Goal: Task Accomplishment & Management: Manage account settings

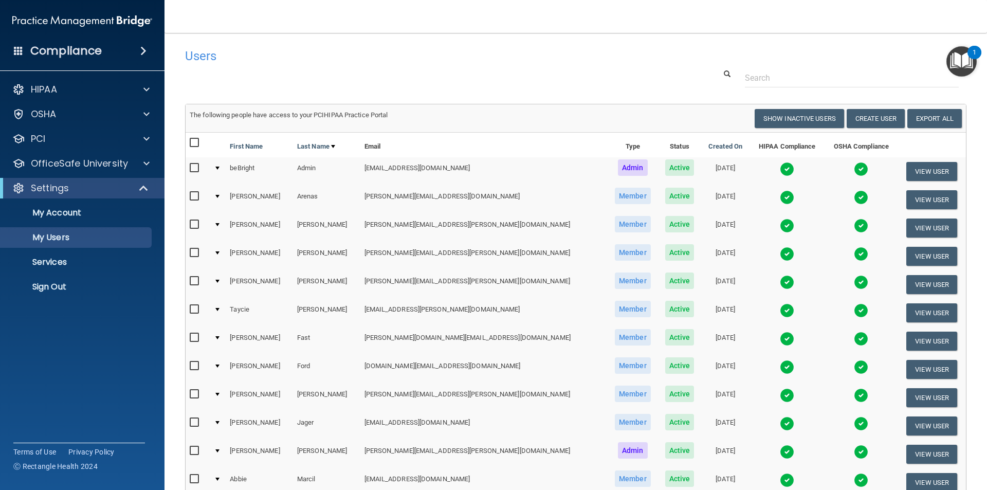
select select "20"
click at [906, 424] on button "View User" at bounding box center [931, 425] width 51 height 19
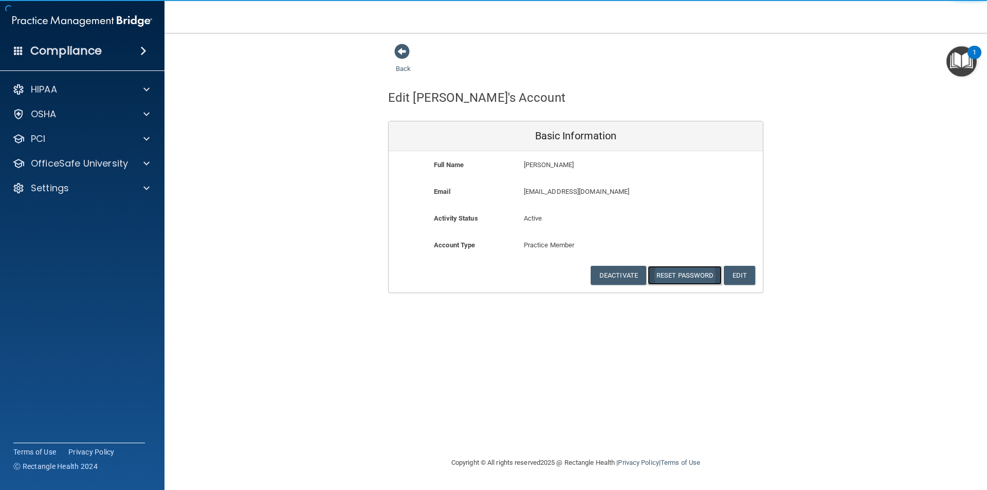
click at [674, 277] on button "Reset Password" at bounding box center [684, 275] width 74 height 19
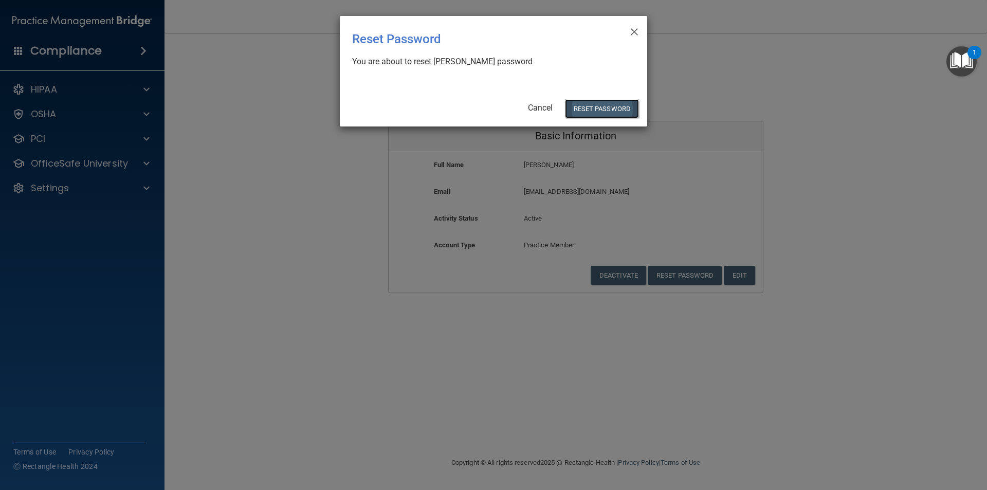
click at [572, 110] on button "Reset Password" at bounding box center [602, 108] width 74 height 19
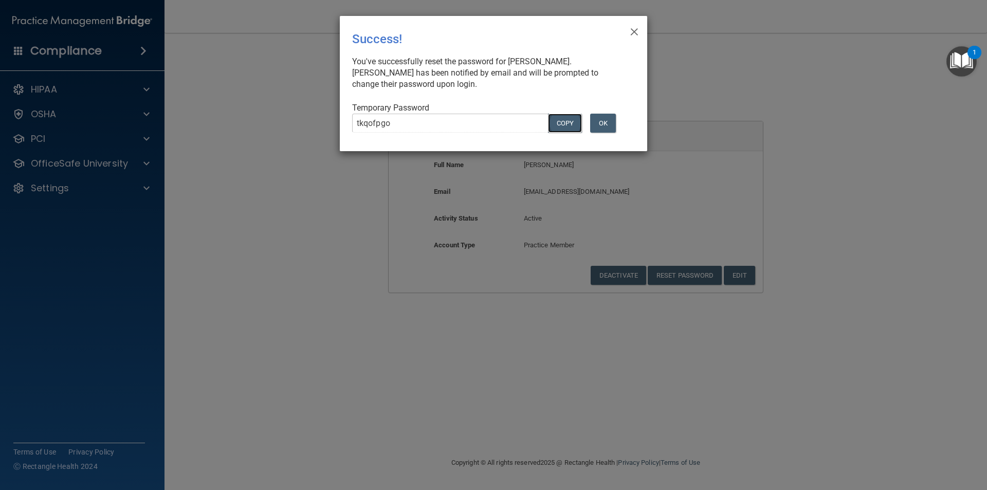
click at [568, 125] on button "COPY" at bounding box center [565, 123] width 34 height 19
click at [604, 126] on button "OK" at bounding box center [603, 123] width 26 height 19
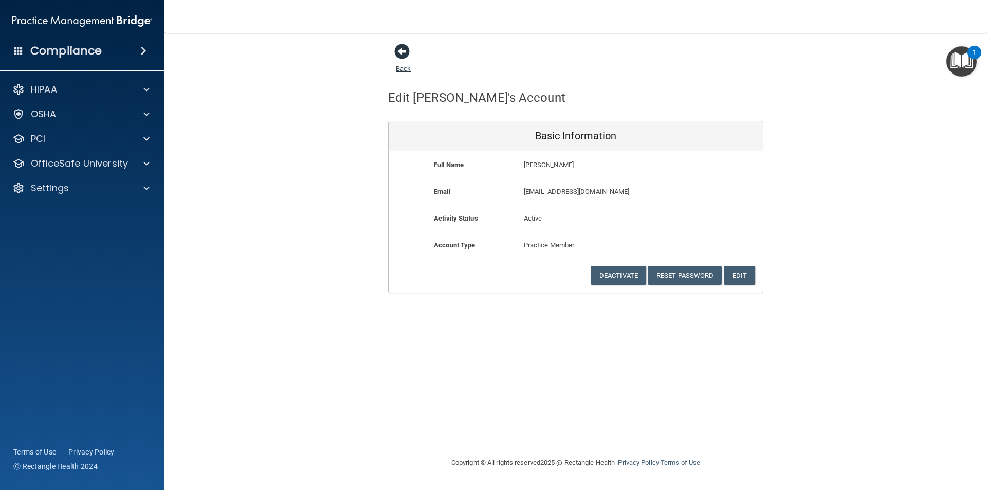
click at [396, 51] on span at bounding box center [401, 51] width 15 height 15
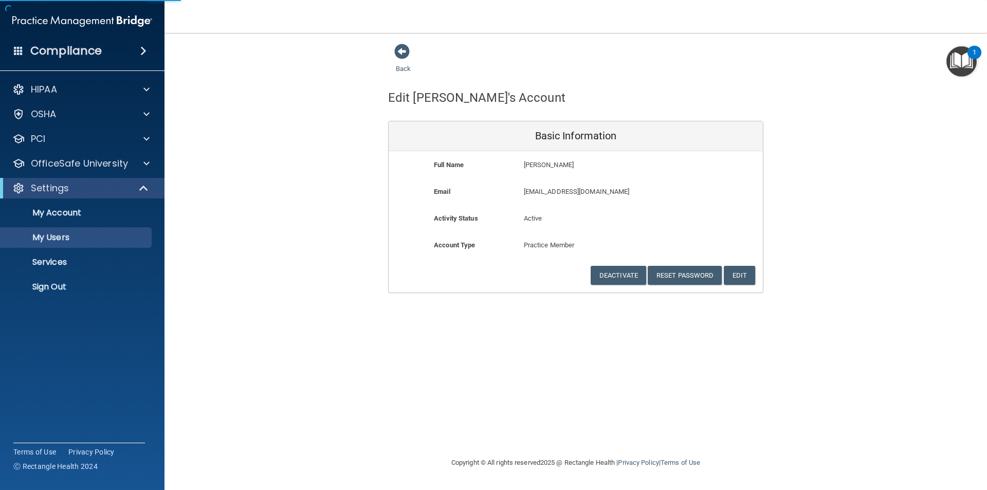
select select "20"
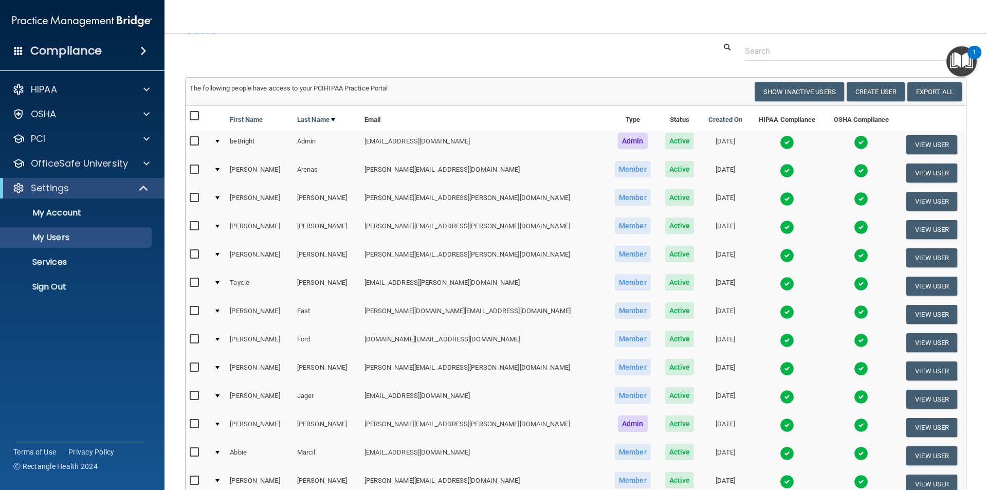
scroll to position [51, 0]
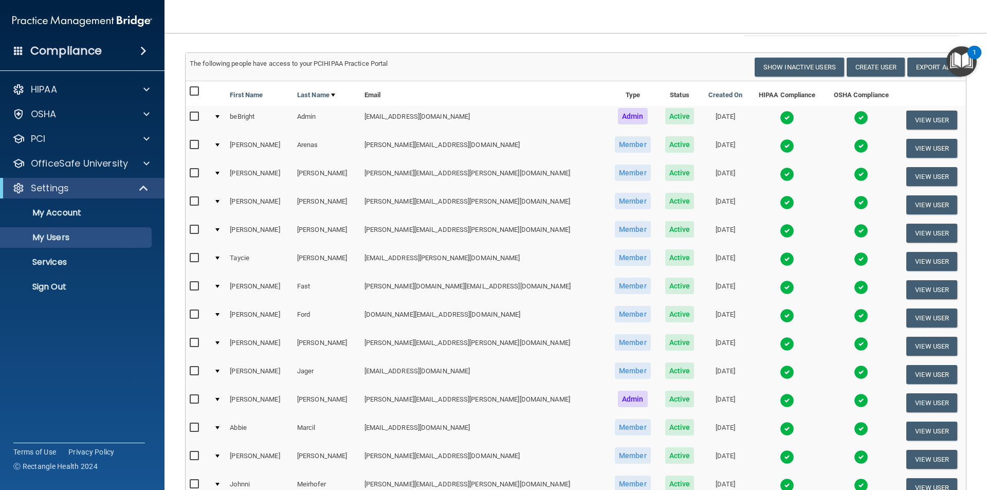
click at [779, 373] on img at bounding box center [786, 372] width 14 height 14
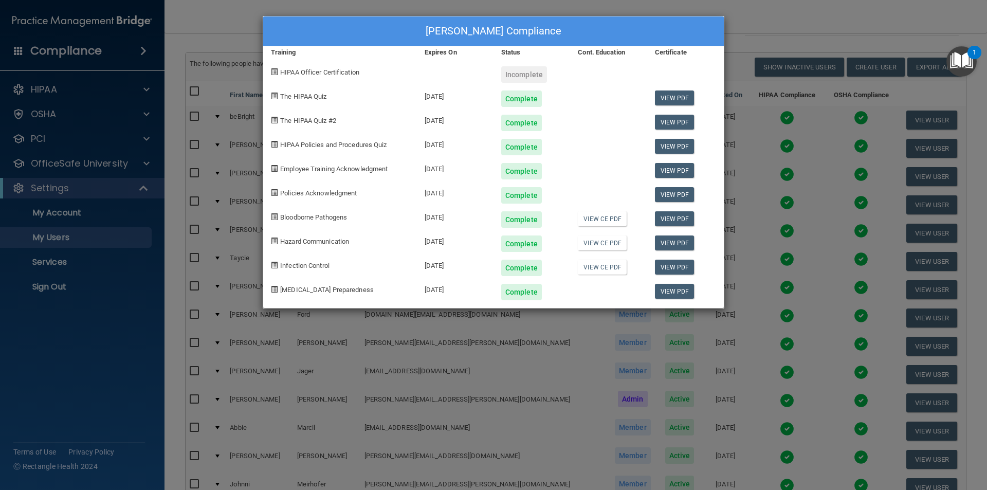
click at [782, 29] on div "[PERSON_NAME] Compliance Training Expires On Status Cont. Education Certificate…" at bounding box center [493, 245] width 987 height 490
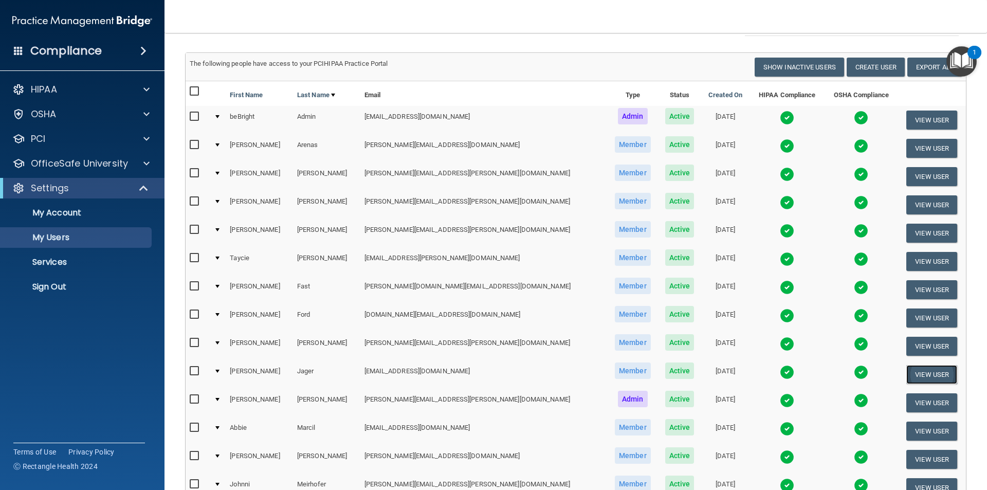
click at [906, 376] on button "View User" at bounding box center [931, 374] width 51 height 19
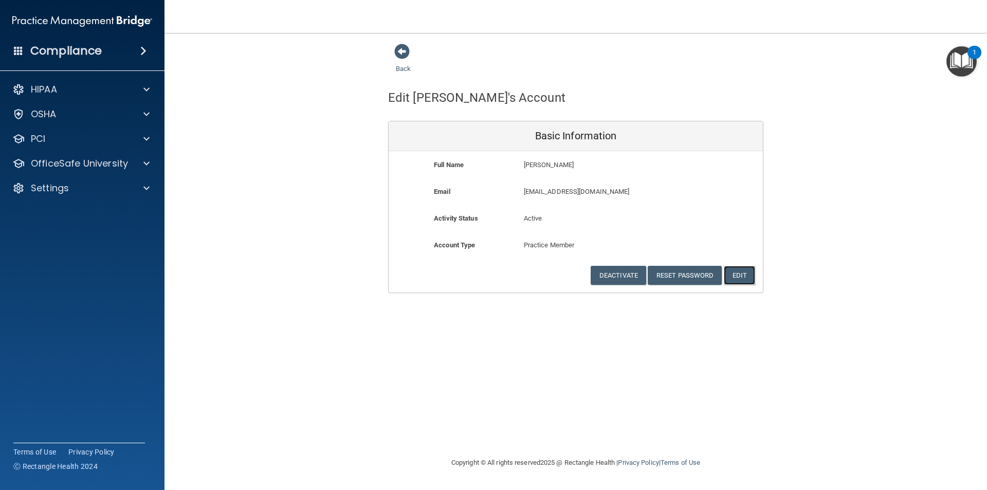
click at [741, 273] on button "Edit" at bounding box center [738, 275] width 31 height 19
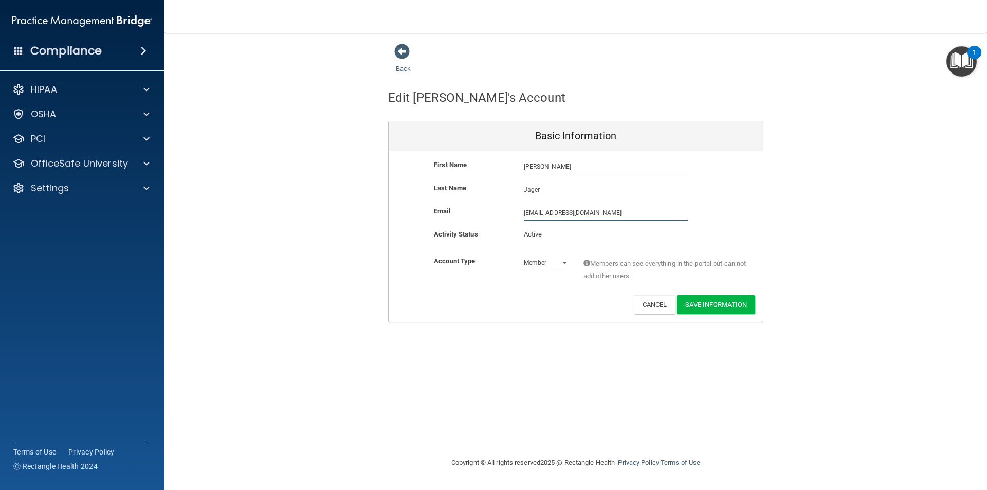
click at [599, 213] on input "[EMAIL_ADDRESS][DOMAIN_NAME]" at bounding box center [606, 212] width 164 height 15
click at [656, 301] on button "Cancel" at bounding box center [655, 304] width 42 height 19
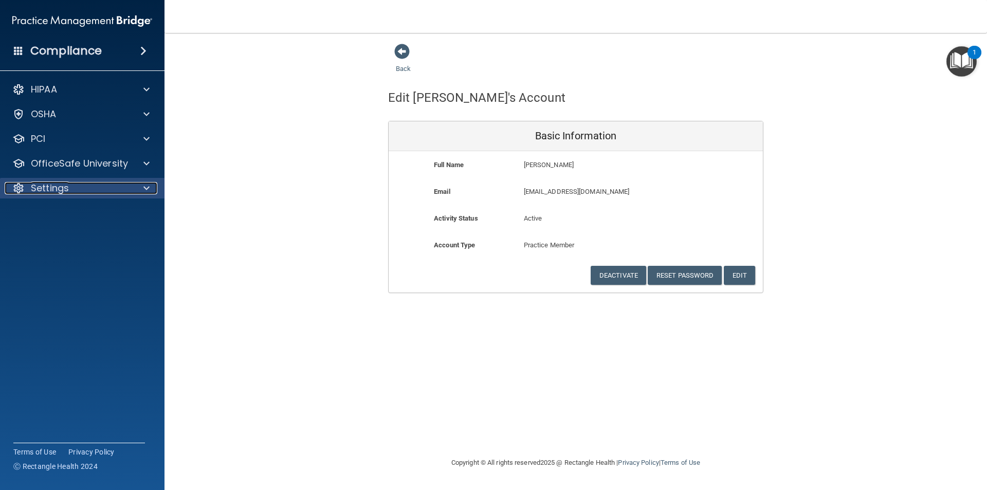
click at [93, 192] on div "Settings" at bounding box center [68, 188] width 127 height 12
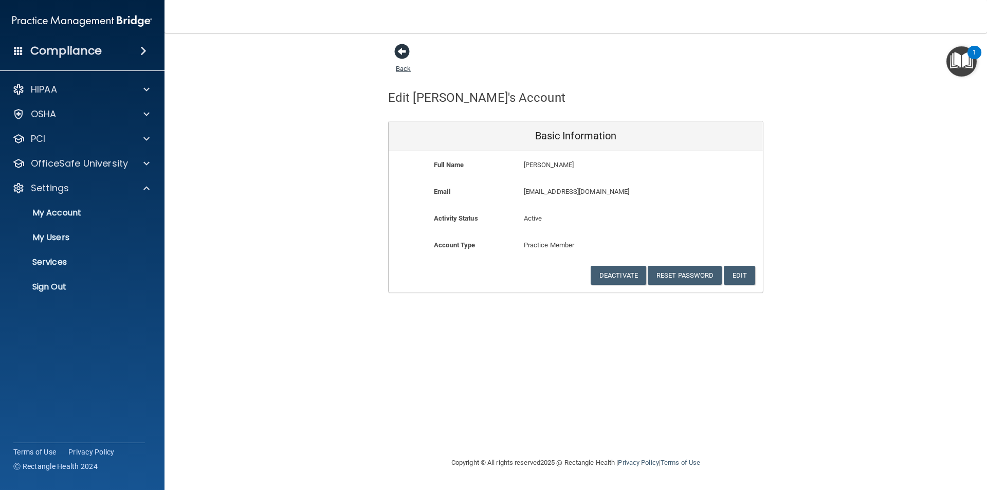
click at [399, 53] on span at bounding box center [401, 51] width 15 height 15
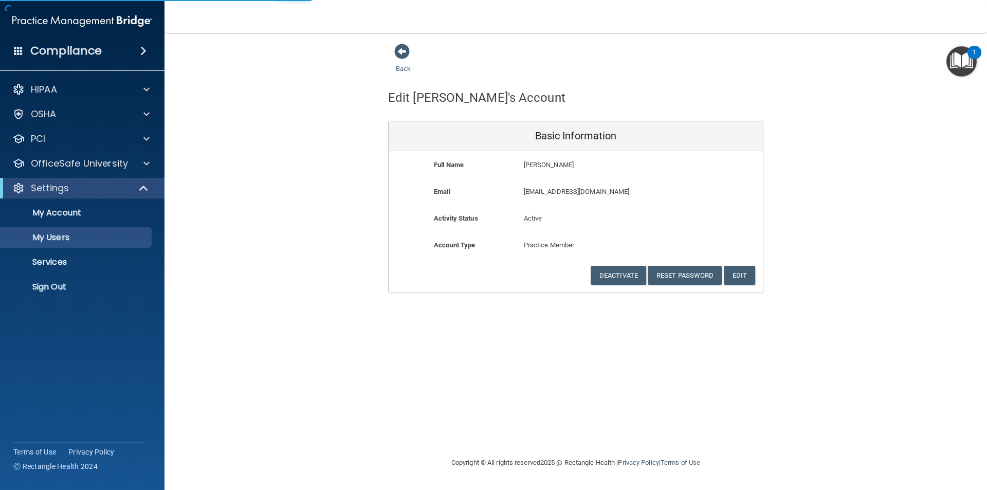
select select "20"
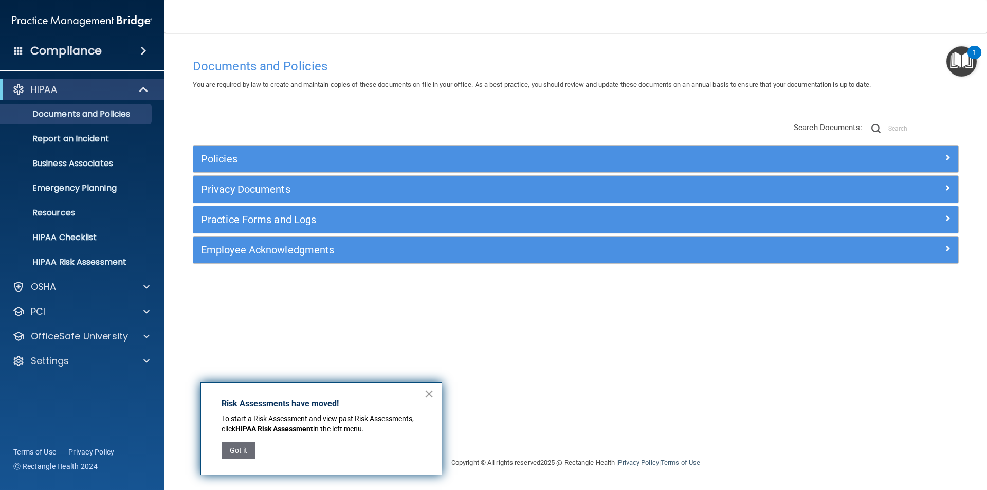
click at [427, 391] on button "×" at bounding box center [429, 393] width 10 height 16
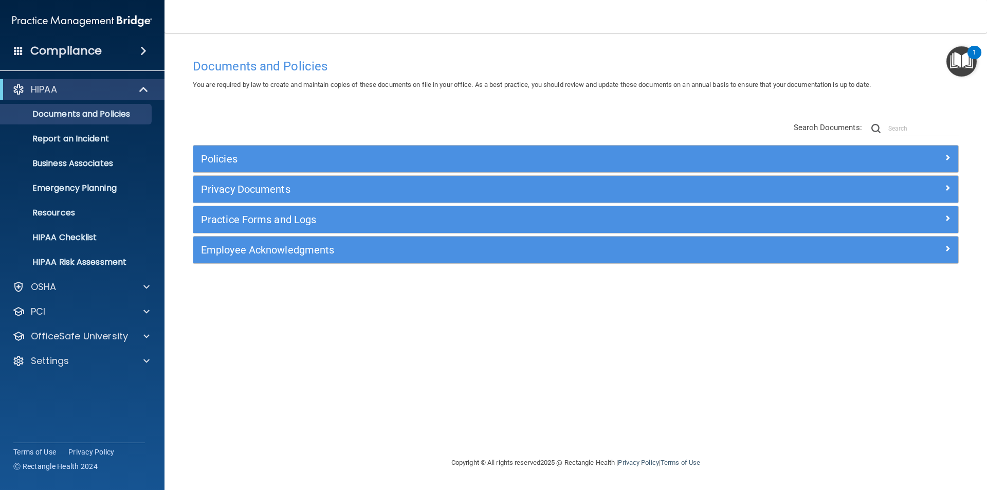
click at [960, 58] on img "Open Resource Center, 1 new notification" at bounding box center [961, 61] width 30 height 30
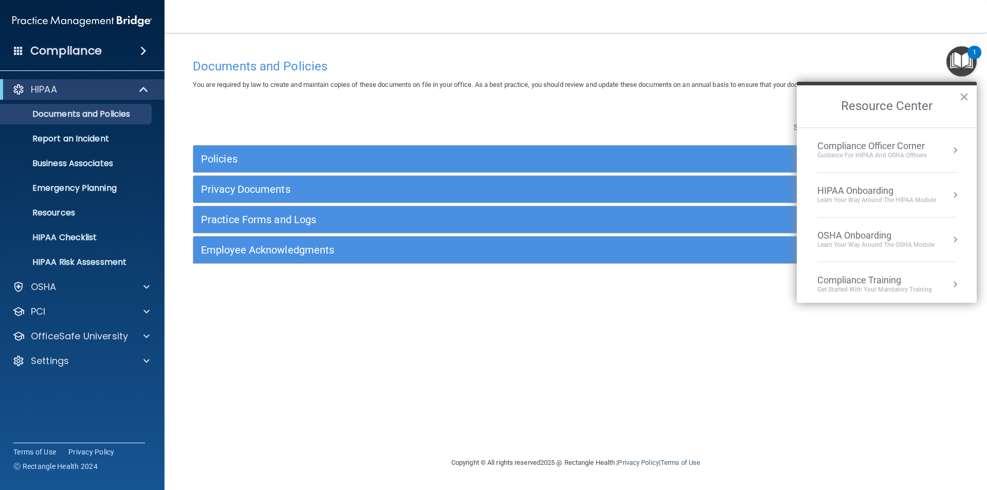
click at [902, 49] on div "Documents and Policies You are required by law to create and maintain copies of…" at bounding box center [575, 244] width 781 height 403
click at [883, 46] on div "Documents and Policies You are required by law to create and maintain copies of…" at bounding box center [575, 244] width 781 height 403
click at [963, 97] on button "×" at bounding box center [964, 96] width 10 height 16
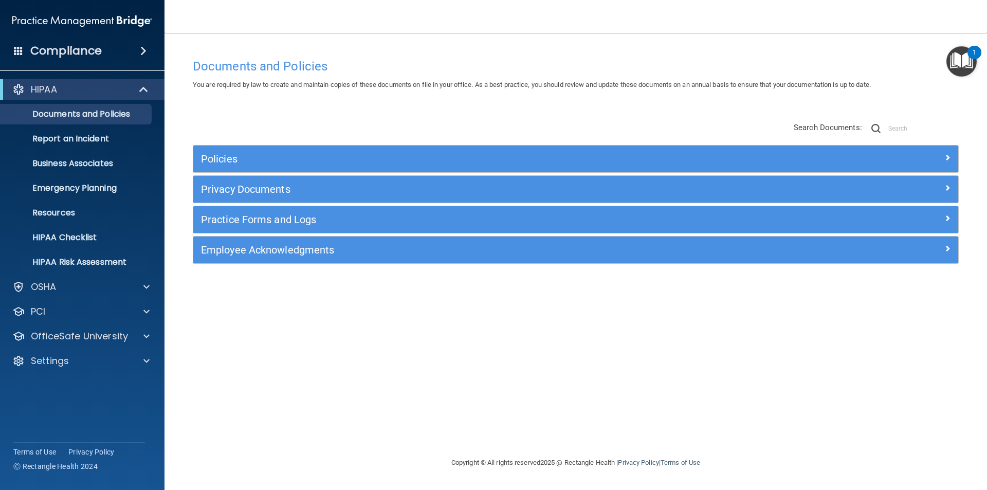
click at [140, 54] on span at bounding box center [143, 51] width 6 height 12
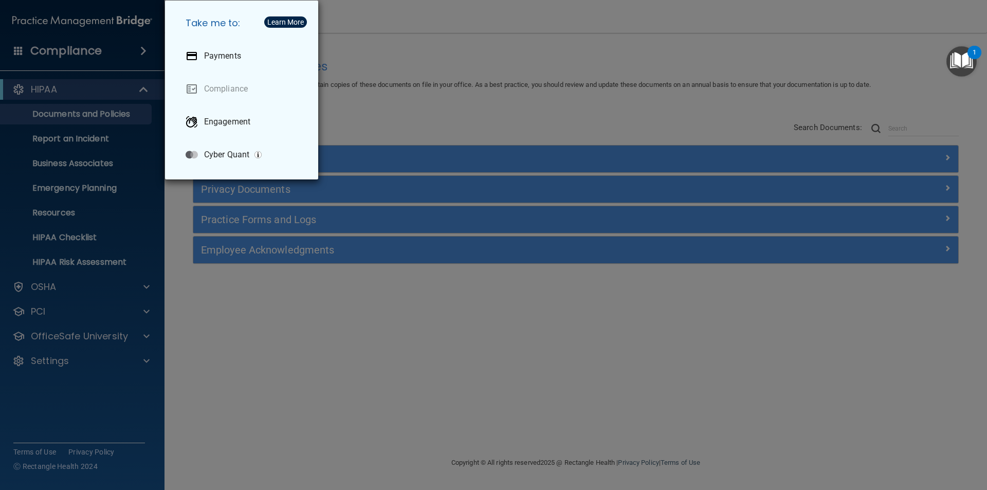
click at [135, 54] on div "Take me to: Payments Compliance Engagement Cyber Quant" at bounding box center [493, 245] width 987 height 490
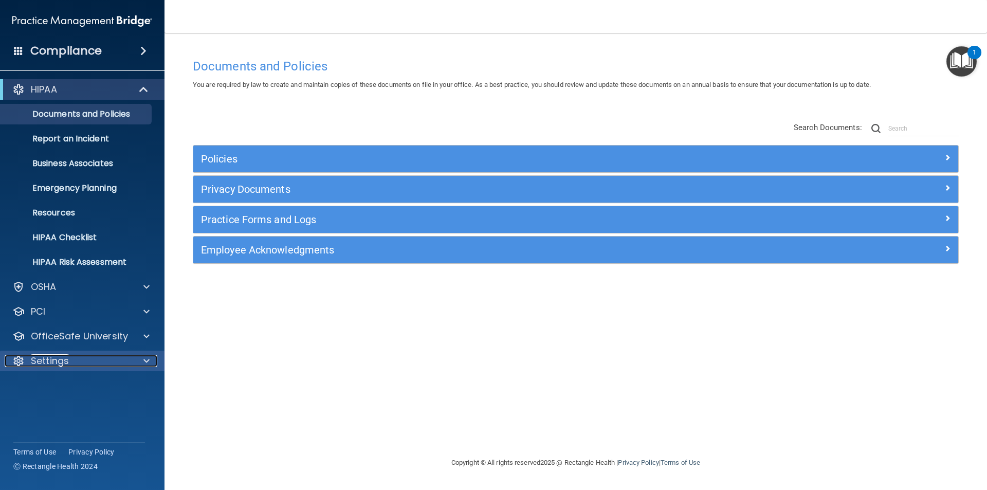
click at [68, 362] on p "Settings" at bounding box center [50, 361] width 38 height 12
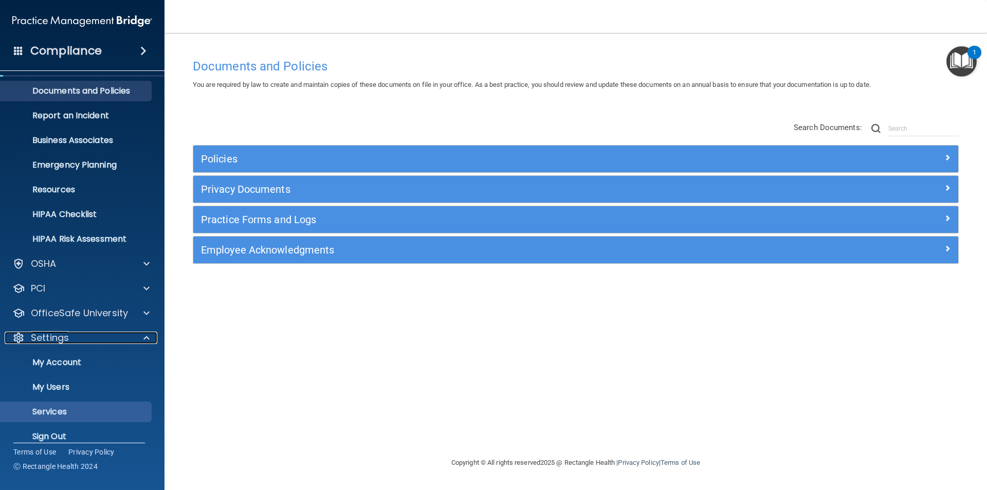
scroll to position [35, 0]
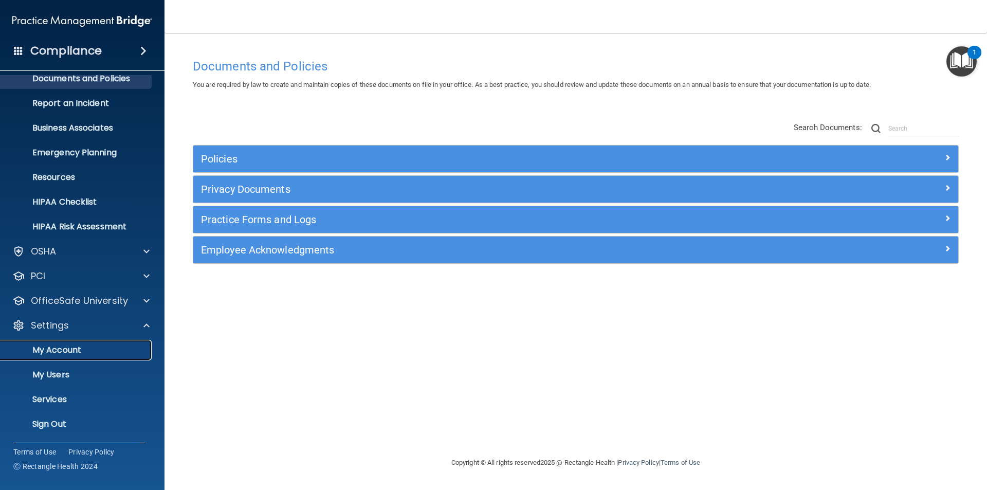
click at [63, 351] on p "My Account" at bounding box center [77, 350] width 140 height 10
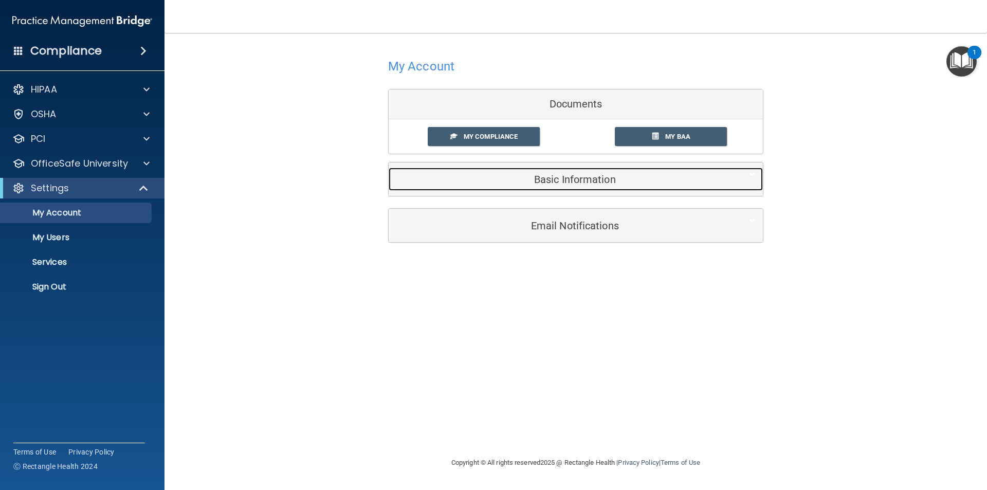
click at [538, 180] on h5 "Basic Information" at bounding box center [559, 179] width 327 height 11
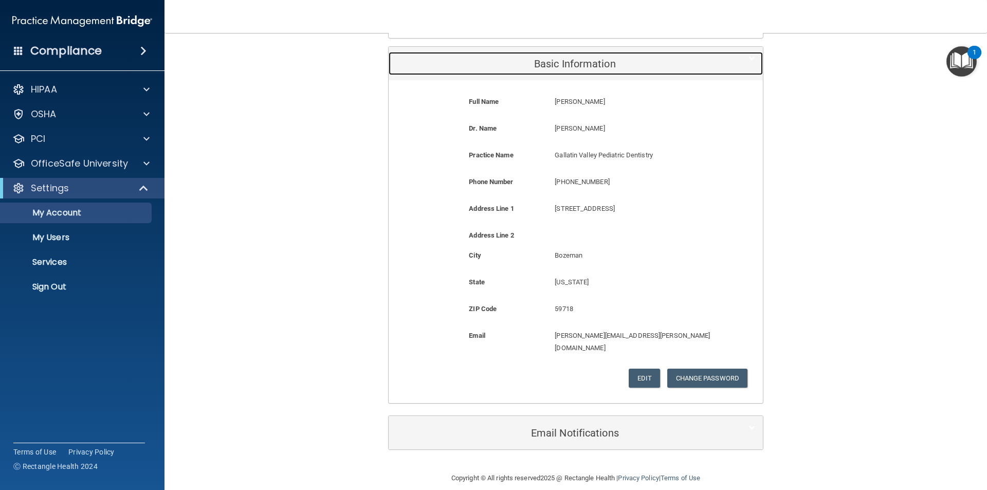
scroll to position [116, 0]
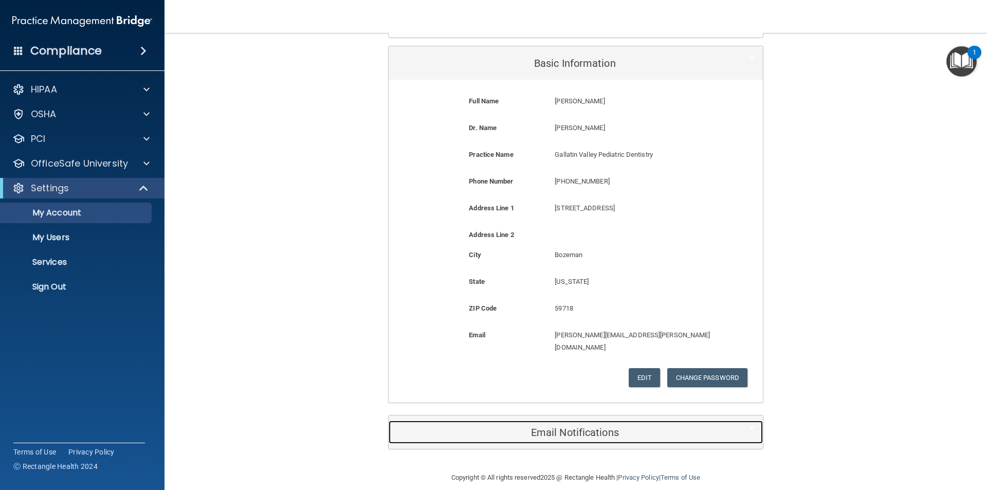
click at [554, 426] on h5 "Email Notifications" at bounding box center [559, 431] width 327 height 11
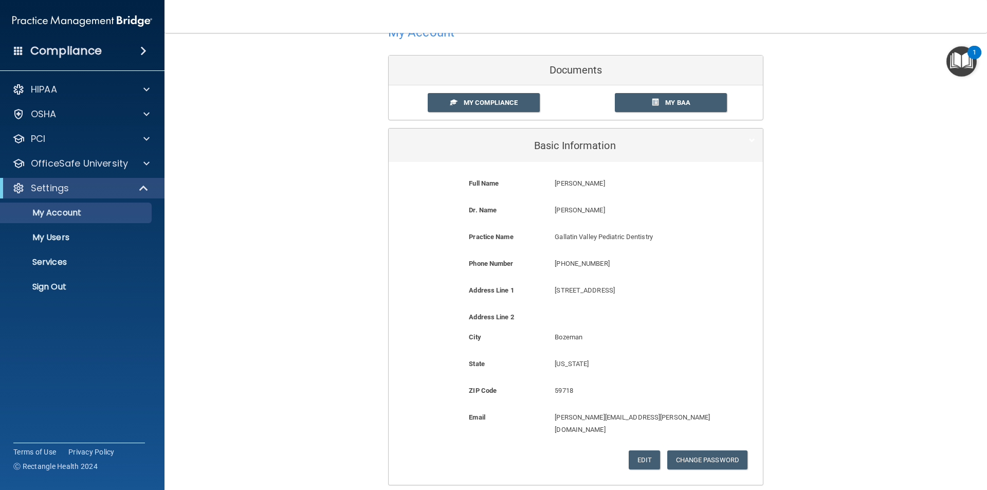
scroll to position [0, 0]
